Goal: Information Seeking & Learning: Learn about a topic

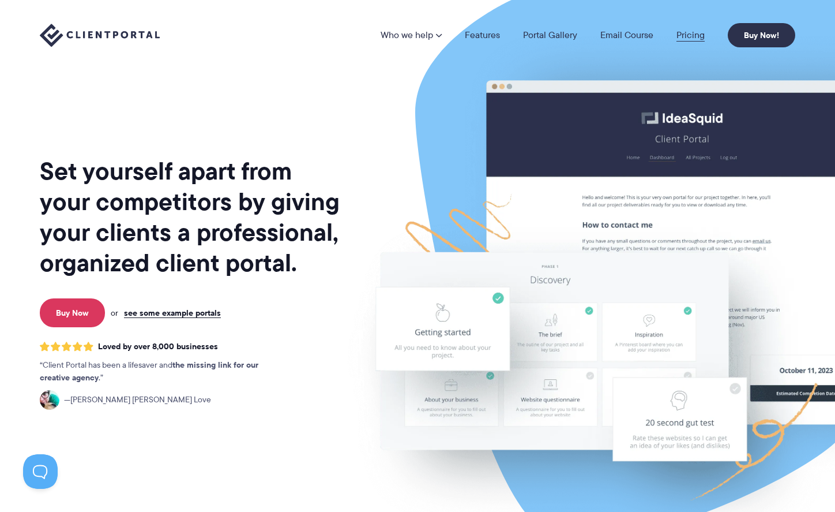
click at [687, 37] on link "Pricing" at bounding box center [691, 35] width 28 height 9
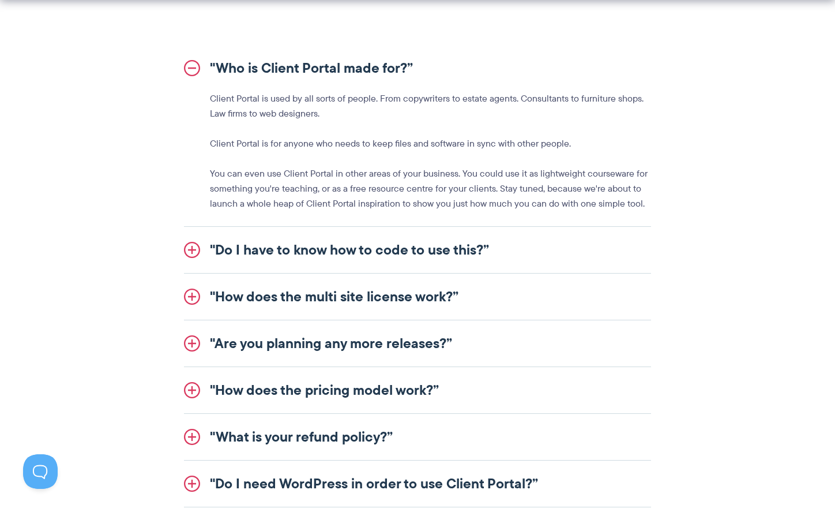
scroll to position [1337, 0]
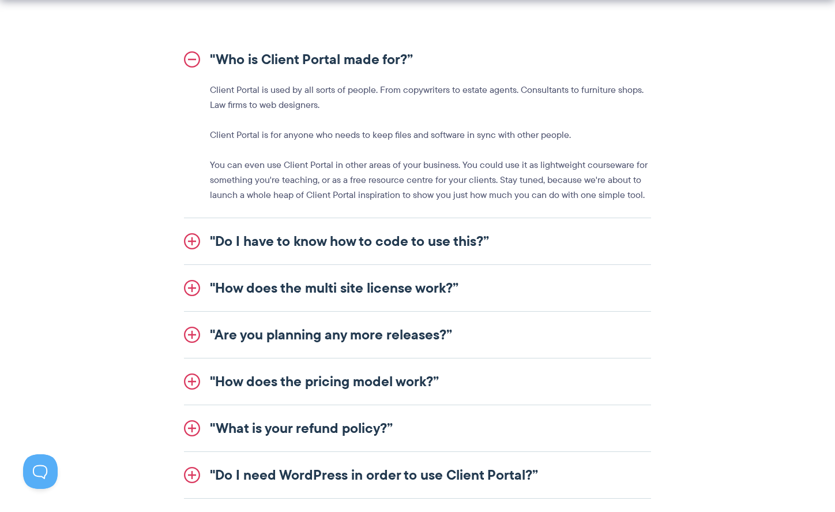
click at [410, 244] on link ""Do I have to know how to code to use this?”" at bounding box center [417, 241] width 467 height 46
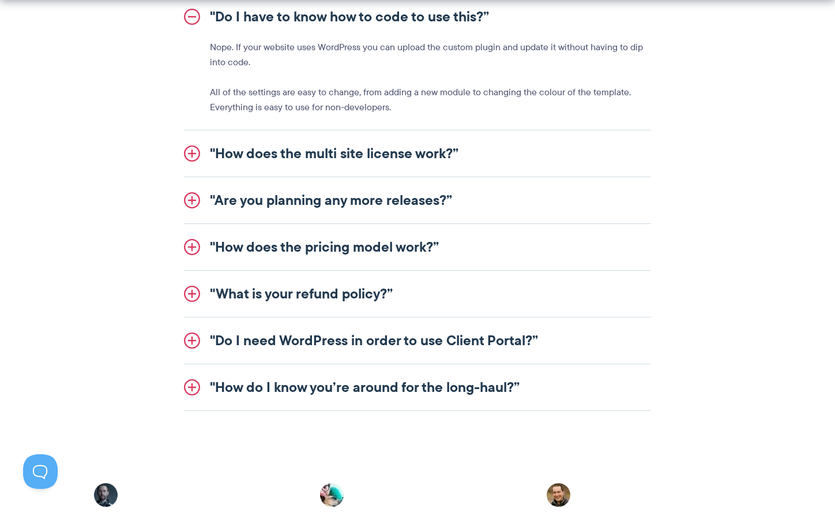
scroll to position [1432, 0]
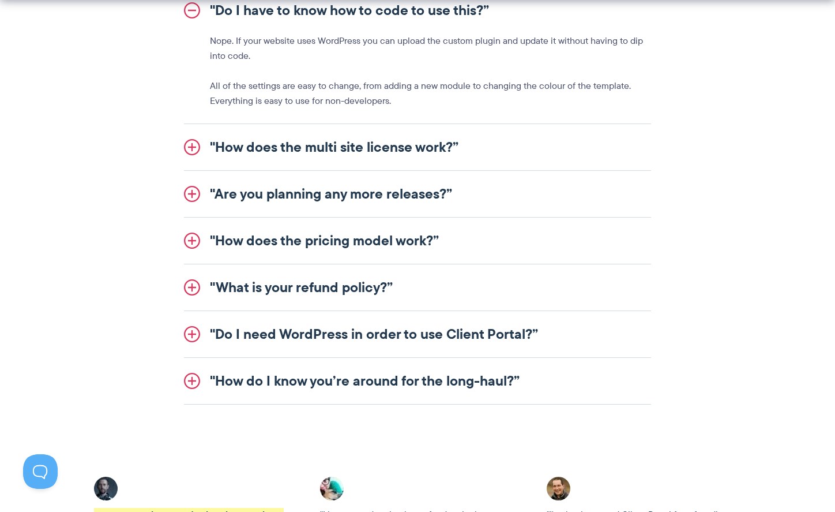
click at [411, 146] on link ""How does the multi site license work?”" at bounding box center [417, 147] width 467 height 46
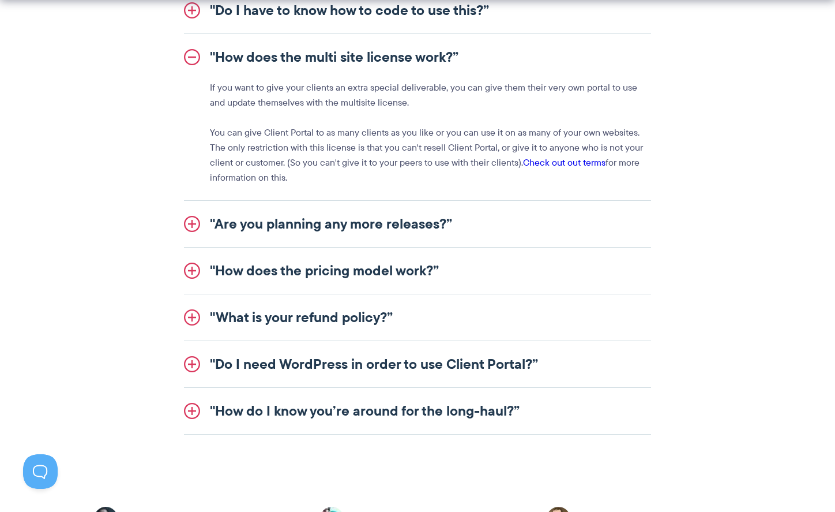
click at [363, 268] on link ""How does the pricing model work?”" at bounding box center [417, 270] width 467 height 46
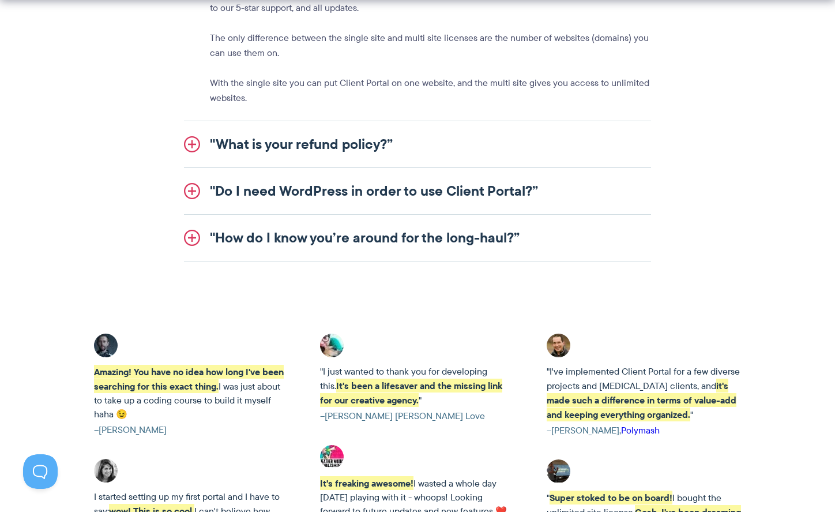
scroll to position [1633, 0]
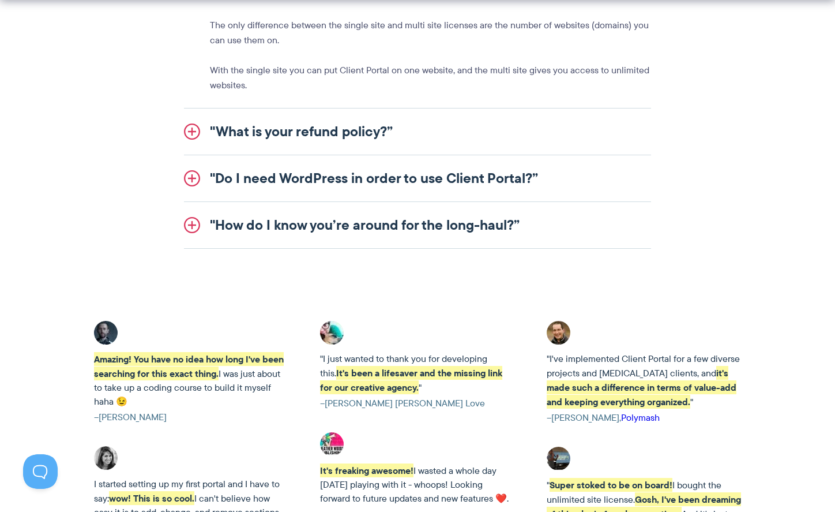
click at [361, 180] on link ""Do I need WordPress in order to use Client Portal?”" at bounding box center [417, 178] width 467 height 46
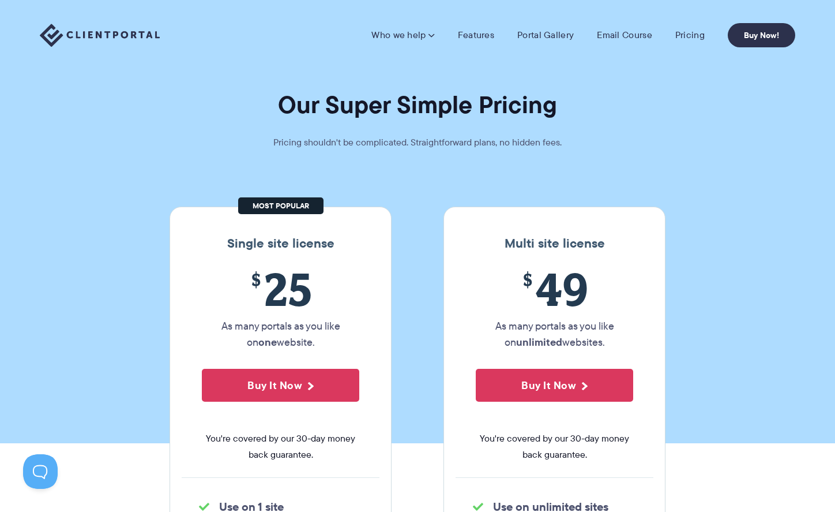
scroll to position [0, 0]
click at [479, 32] on link "Features" at bounding box center [476, 35] width 36 height 12
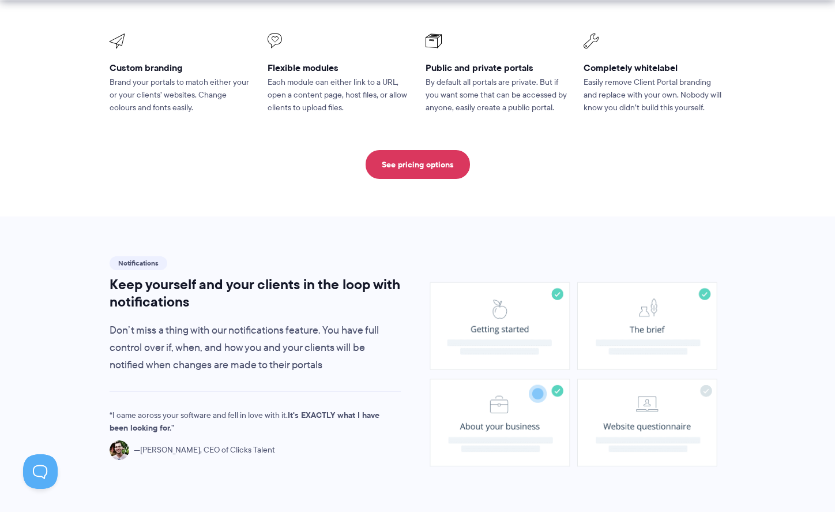
scroll to position [634, 0]
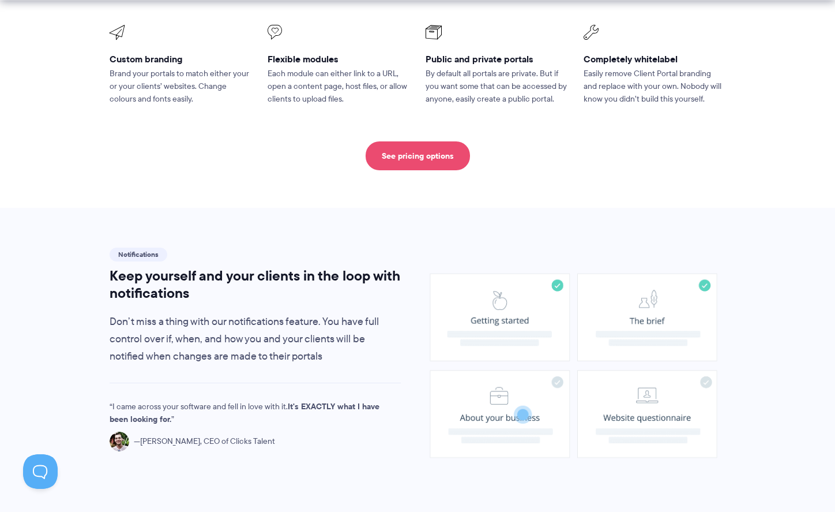
click at [417, 163] on link "See pricing options" at bounding box center [418, 155] width 104 height 29
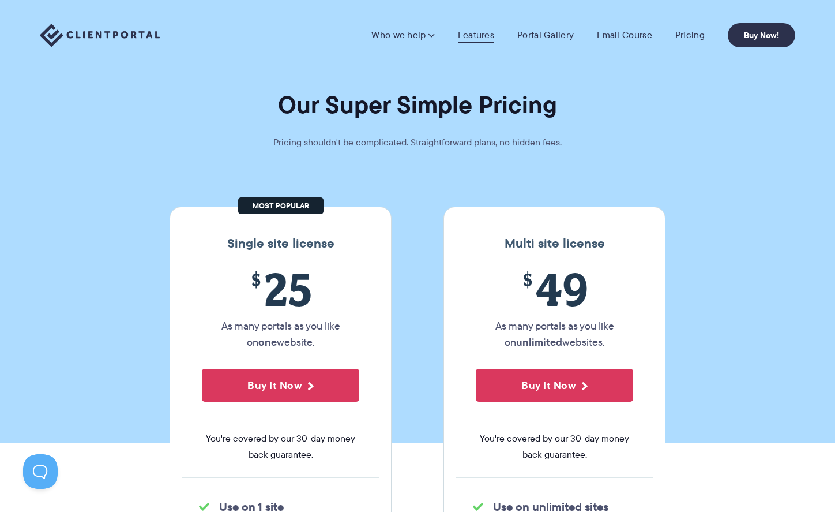
click at [492, 36] on link "Features" at bounding box center [476, 35] width 36 height 12
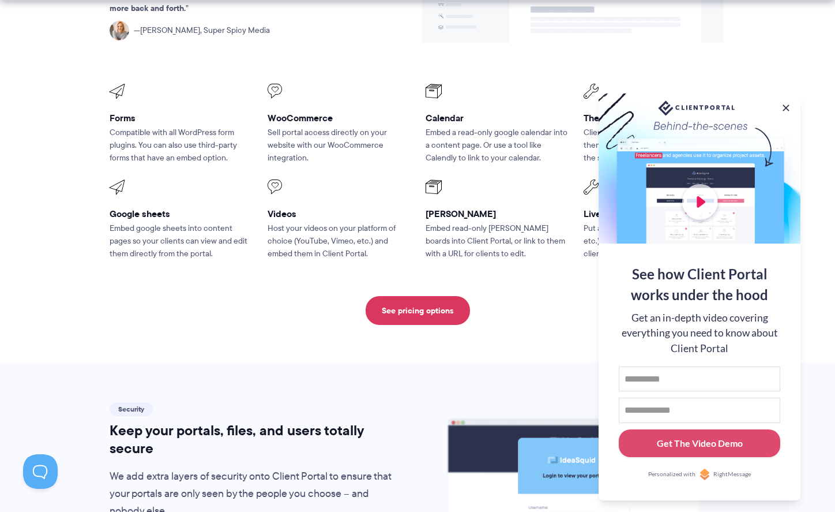
scroll to position [1570, 0]
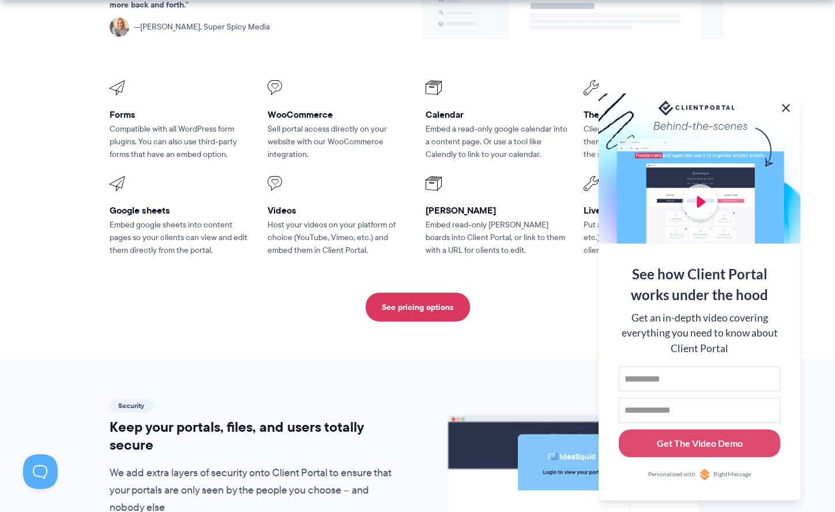
click at [786, 106] on button at bounding box center [786, 108] width 14 height 14
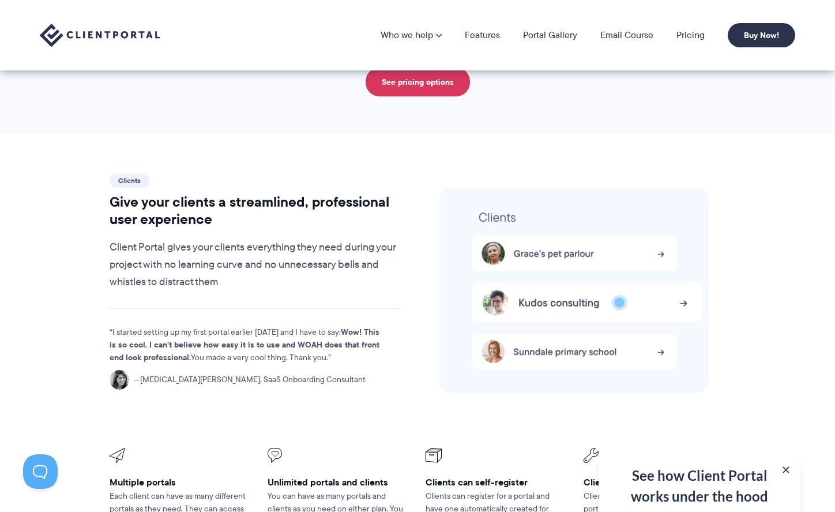
scroll to position [2196, 0]
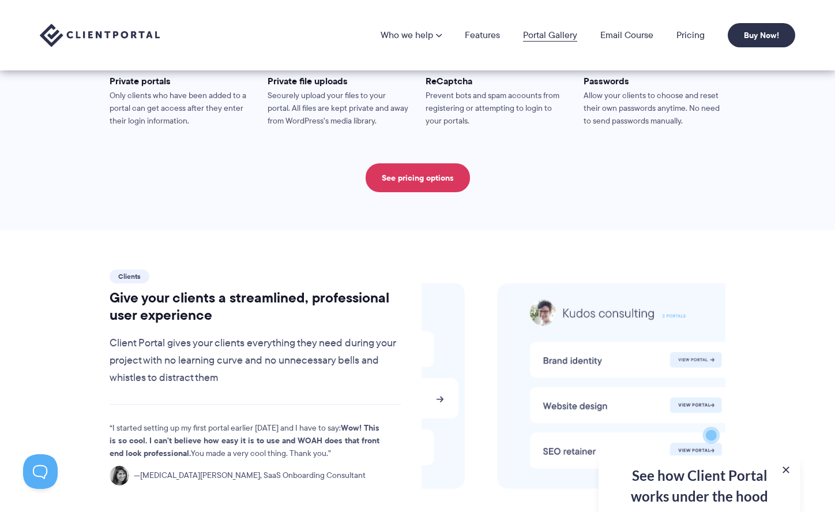
click at [561, 35] on link "Portal Gallery" at bounding box center [550, 35] width 54 height 9
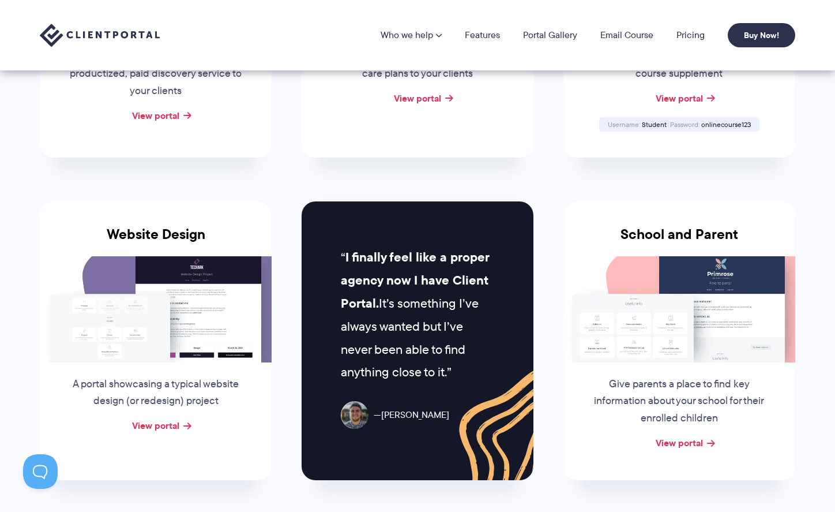
scroll to position [387, 0]
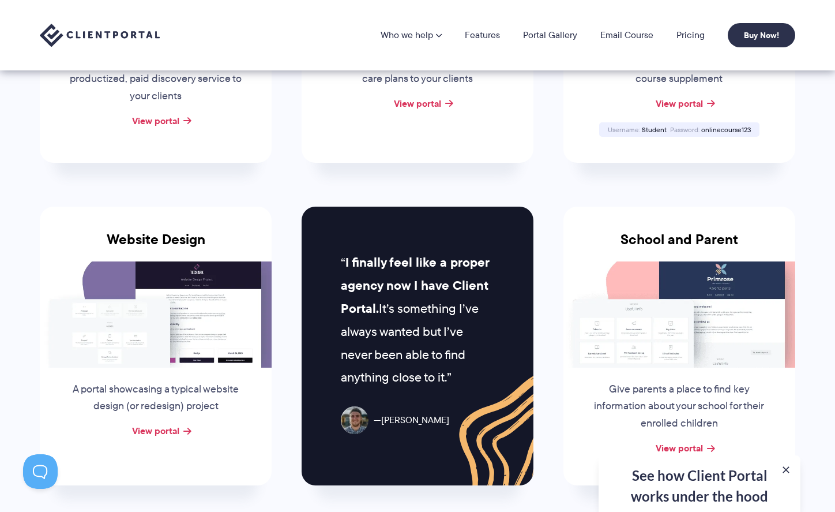
click at [214, 287] on img at bounding box center [156, 314] width 232 height 106
